Goal: Information Seeking & Learning: Learn about a topic

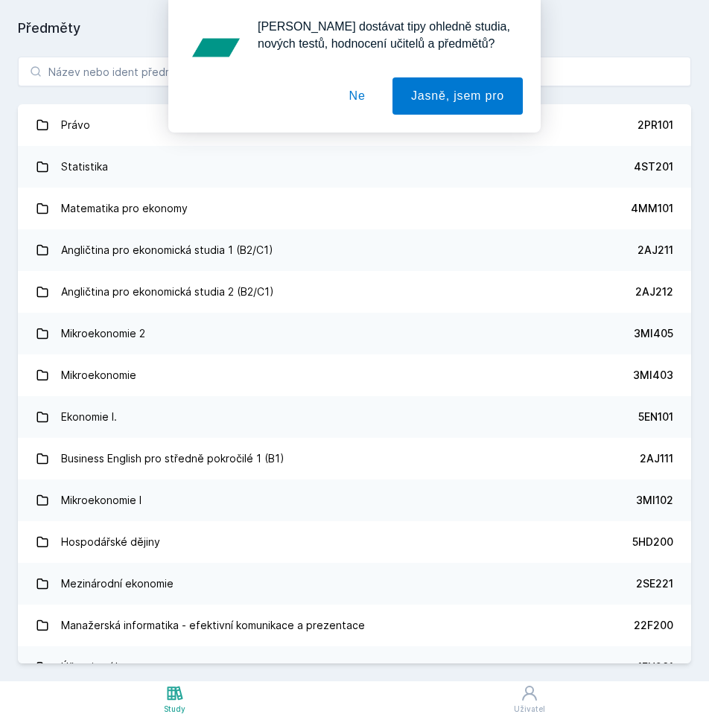
click at [91, 73] on div "[PERSON_NAME] dostávat tipy ohledně studia, nových testů, hodnocení učitelů a p…" at bounding box center [354, 66] width 709 height 133
click at [80, 68] on div "[PERSON_NAME] dostávat tipy ohledně studia, nových testů, hodnocení učitelů a p…" at bounding box center [354, 66] width 709 height 133
click at [357, 98] on button "Ne" at bounding box center [358, 95] width 54 height 37
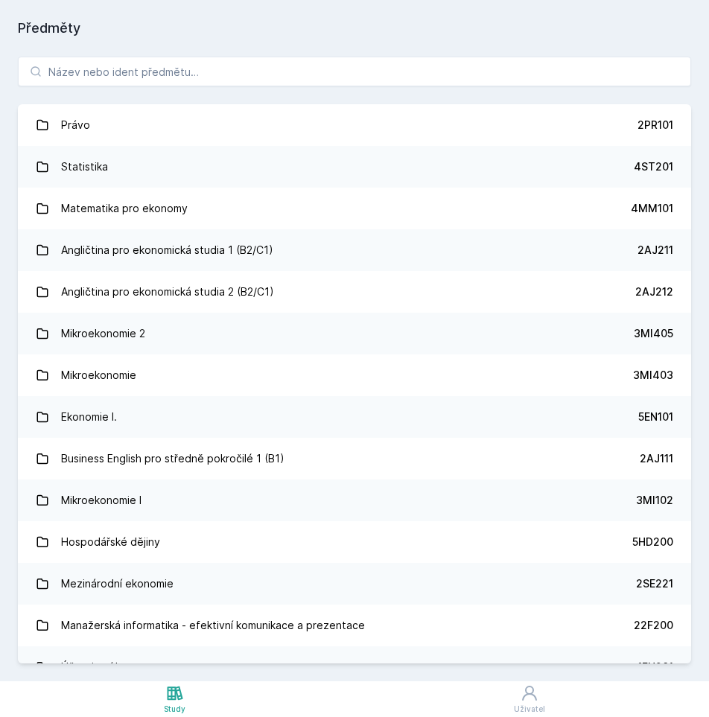
click at [200, 73] on div "[PERSON_NAME] dostávat tipy ohledně studia, nových testů, hodnocení učitelů a p…" at bounding box center [354, 66] width 709 height 133
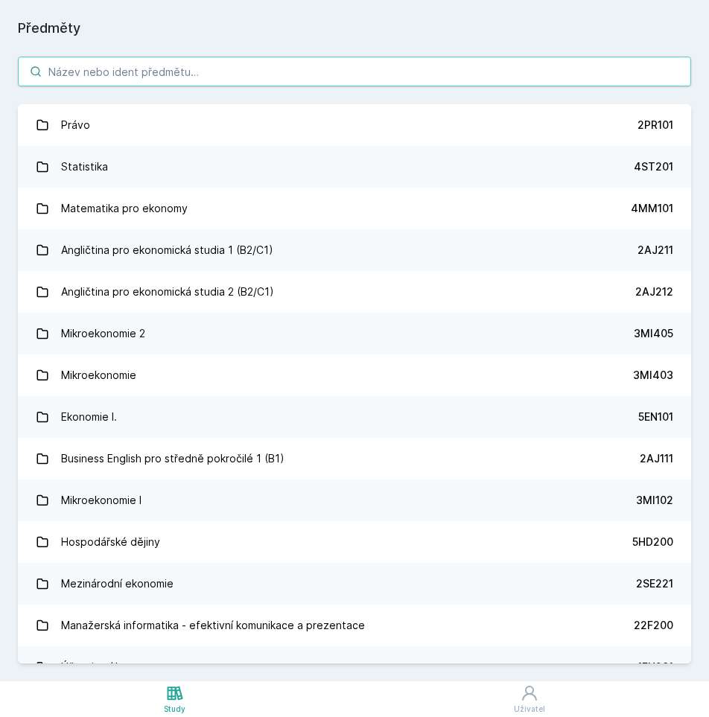
click at [181, 66] on input "search" at bounding box center [354, 72] width 673 height 30
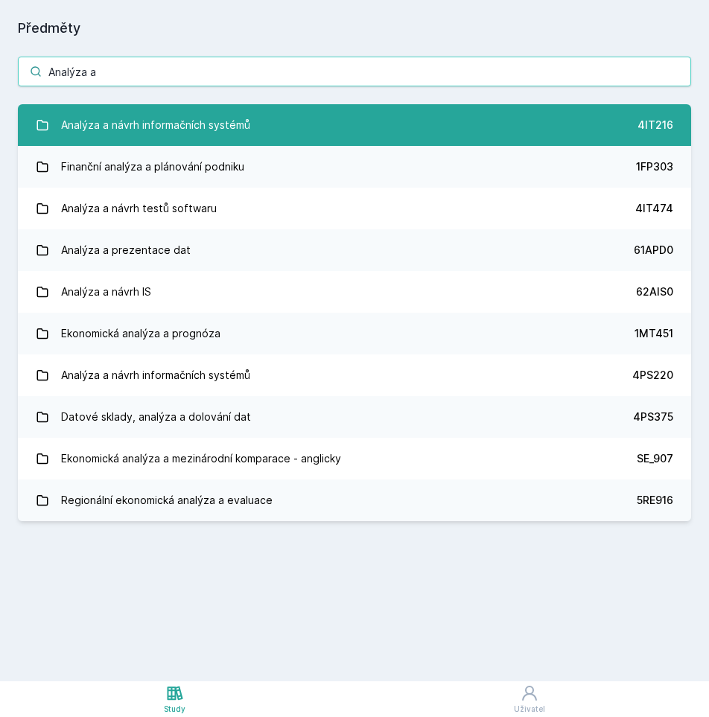
type input "Analýza a"
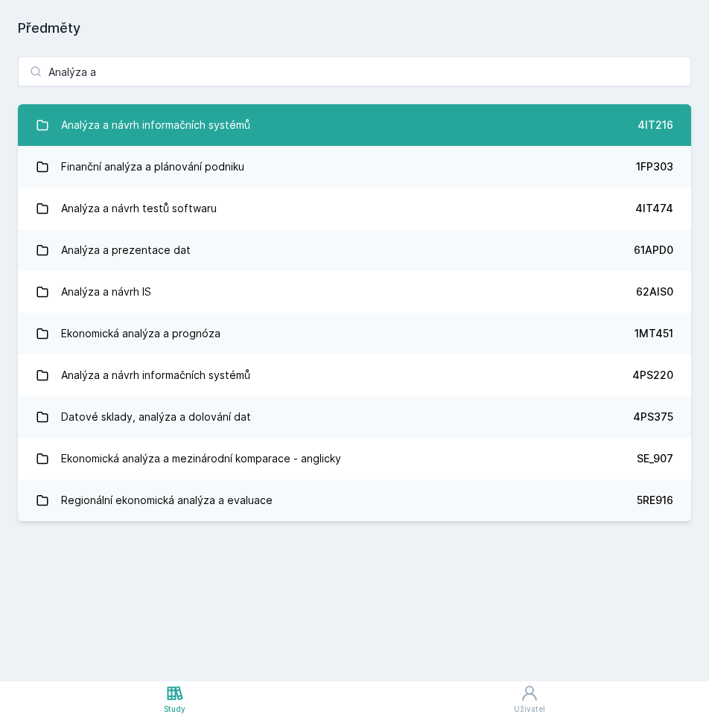
click at [179, 126] on div "Analýza a návrh informačních systémů" at bounding box center [155, 125] width 189 height 30
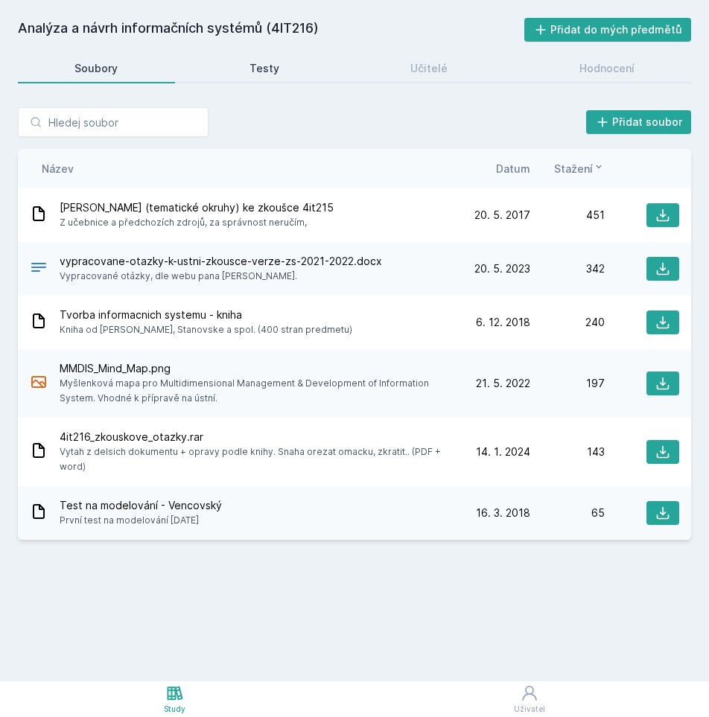
click at [268, 66] on div "Testy" at bounding box center [264, 68] width 30 height 15
